Goal: Find specific page/section

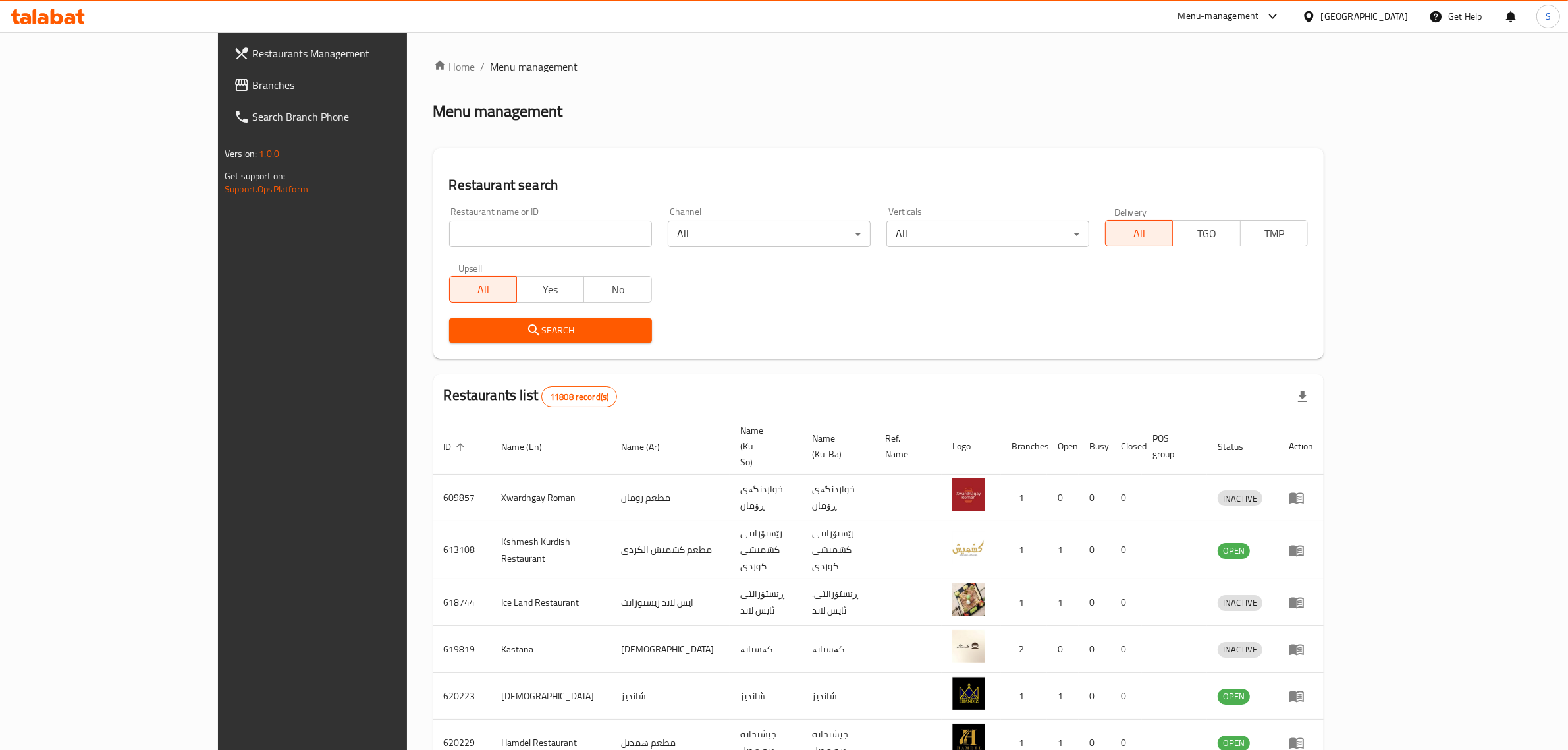
click at [449, 223] on input "search" at bounding box center [551, 234] width 203 height 26
type input "s"
type input "shmesani"
click button "Search" at bounding box center [551, 331] width 203 height 24
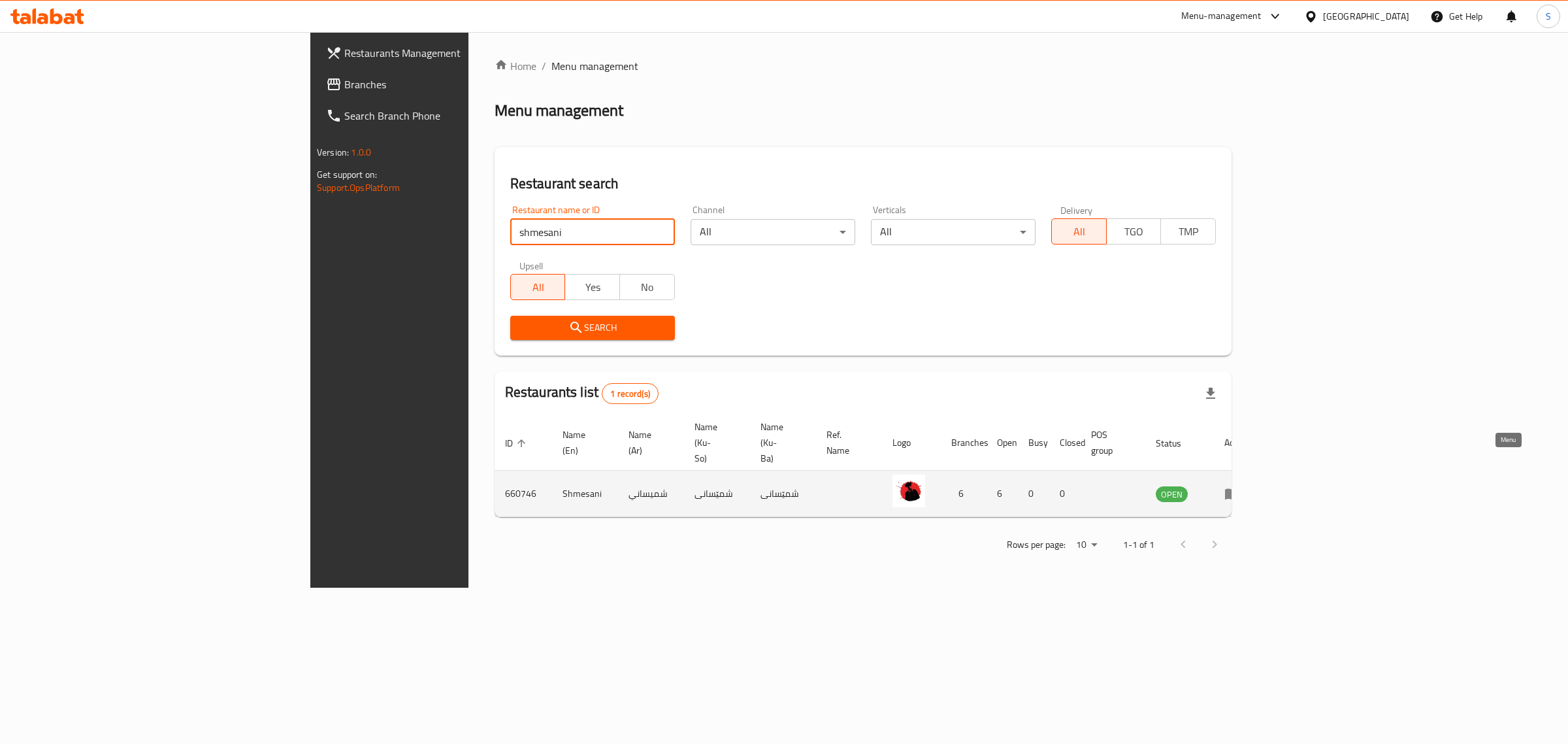
click at [1239, 489] on icon "enhanced table" at bounding box center [1231, 494] width 14 height 11
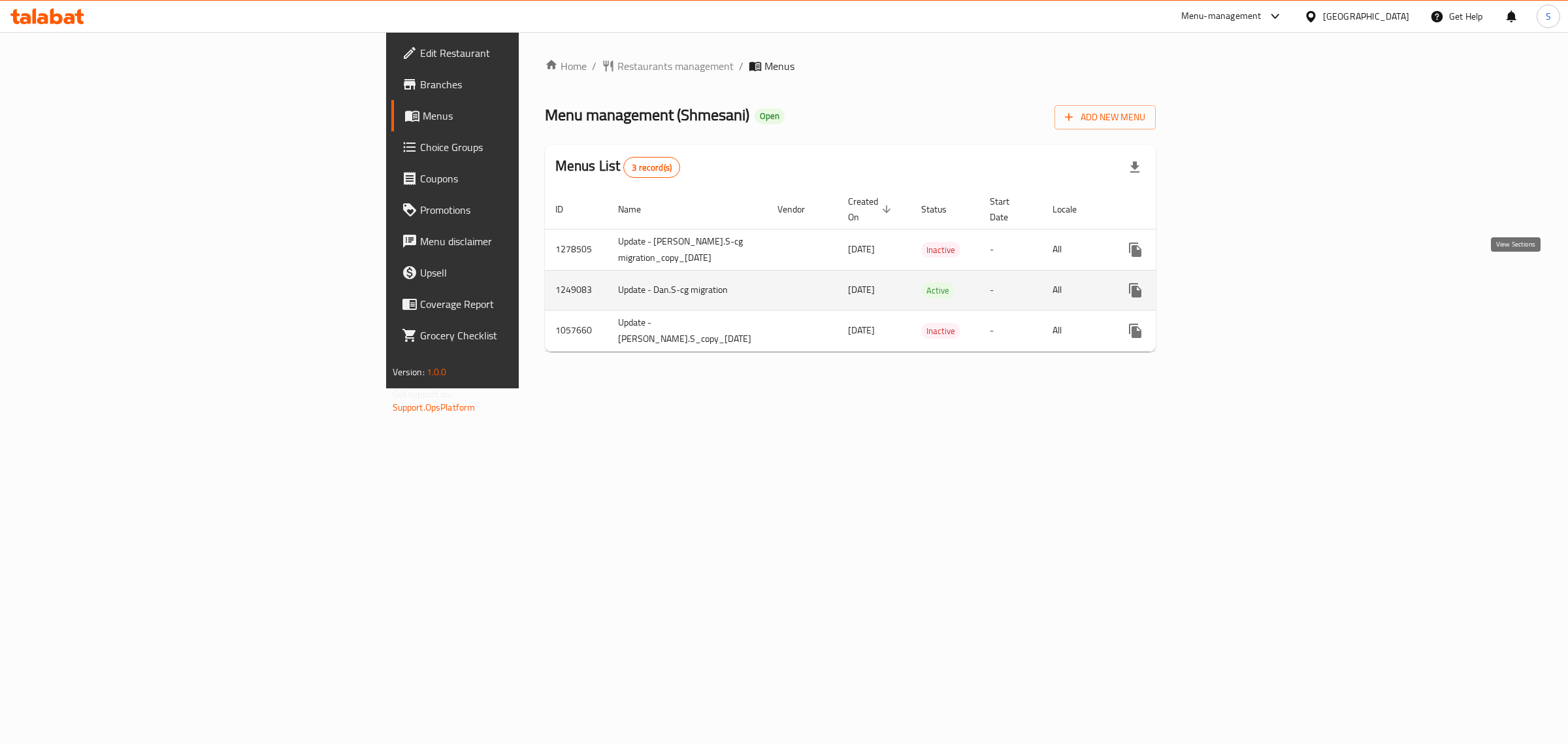
click at [1245, 274] on link "enhanced table" at bounding box center [1229, 290] width 32 height 32
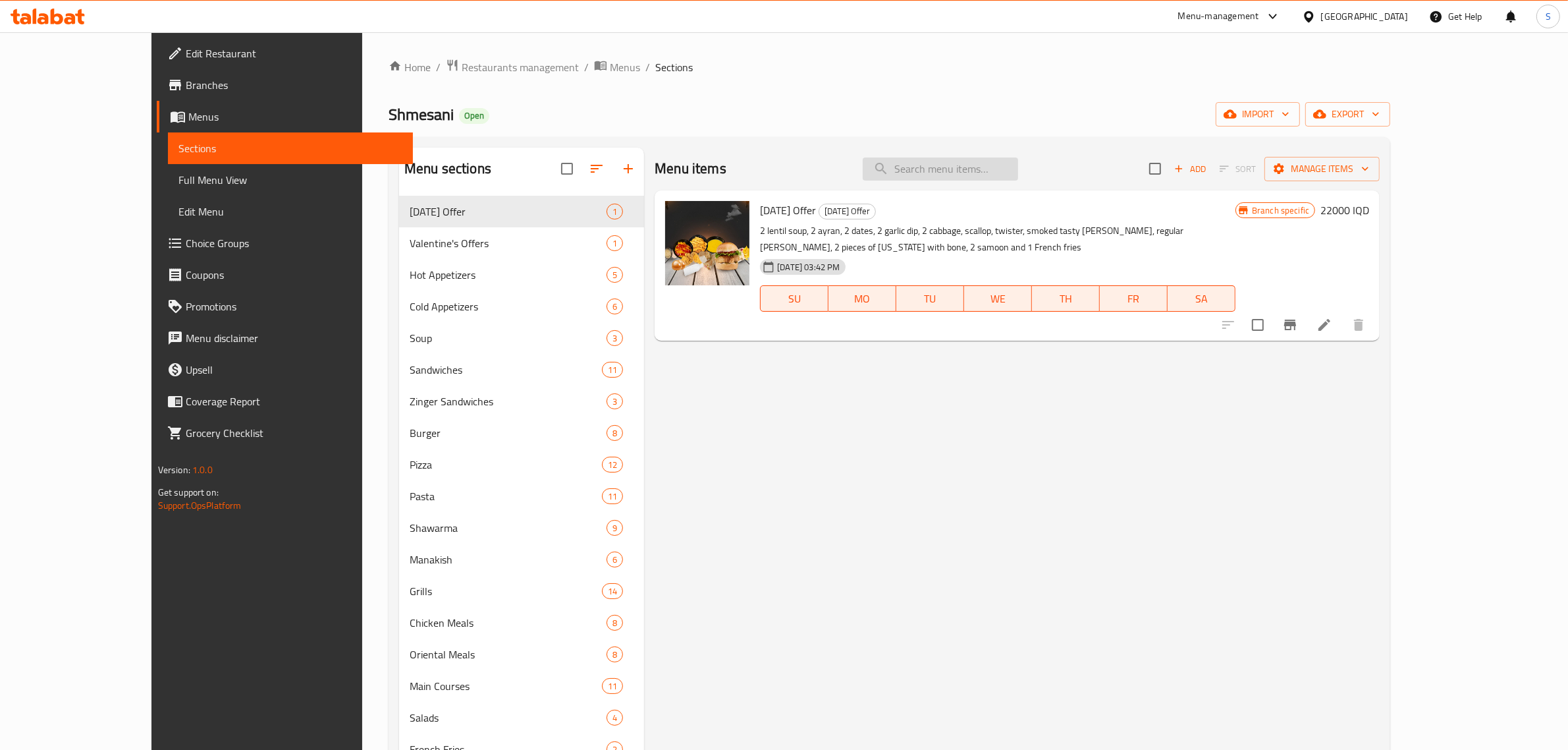
click at [992, 163] on input "search" at bounding box center [940, 169] width 155 height 23
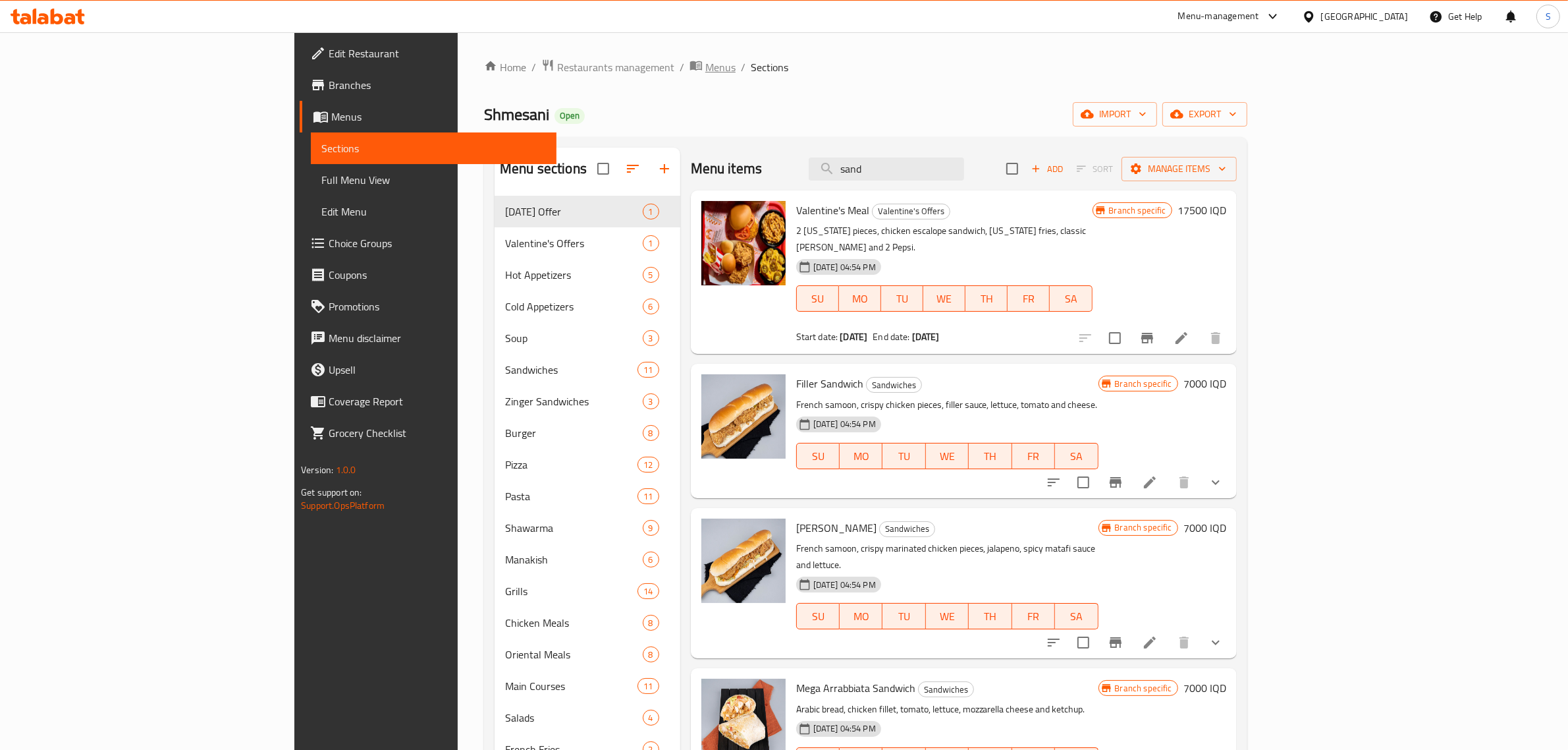
type input "sand"
click at [690, 61] on icon "breadcrumb" at bounding box center [696, 66] width 12 height 9
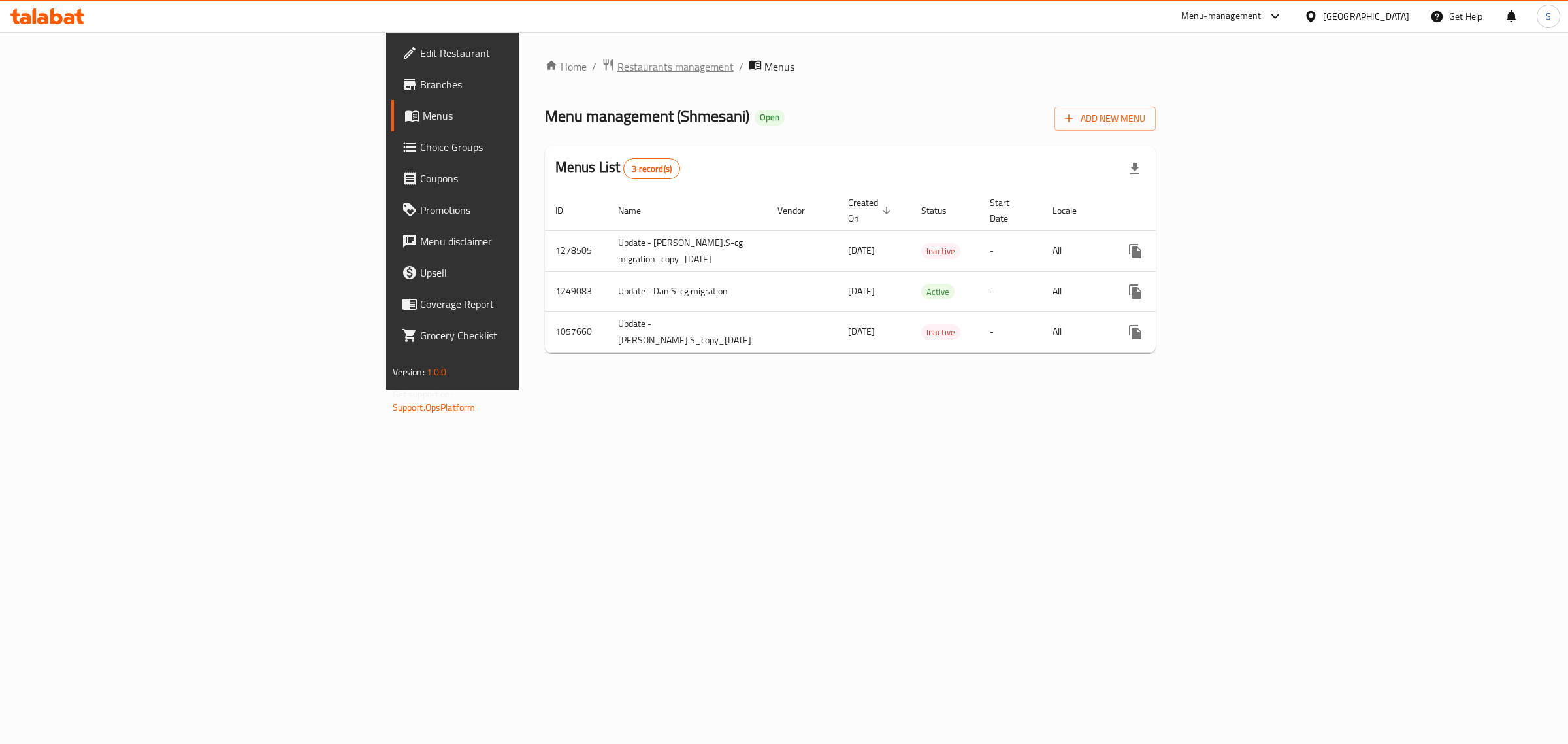
click at [617, 60] on span "Restaurants management" at bounding box center [675, 67] width 116 height 15
